Goal: Task Accomplishment & Management: Manage account settings

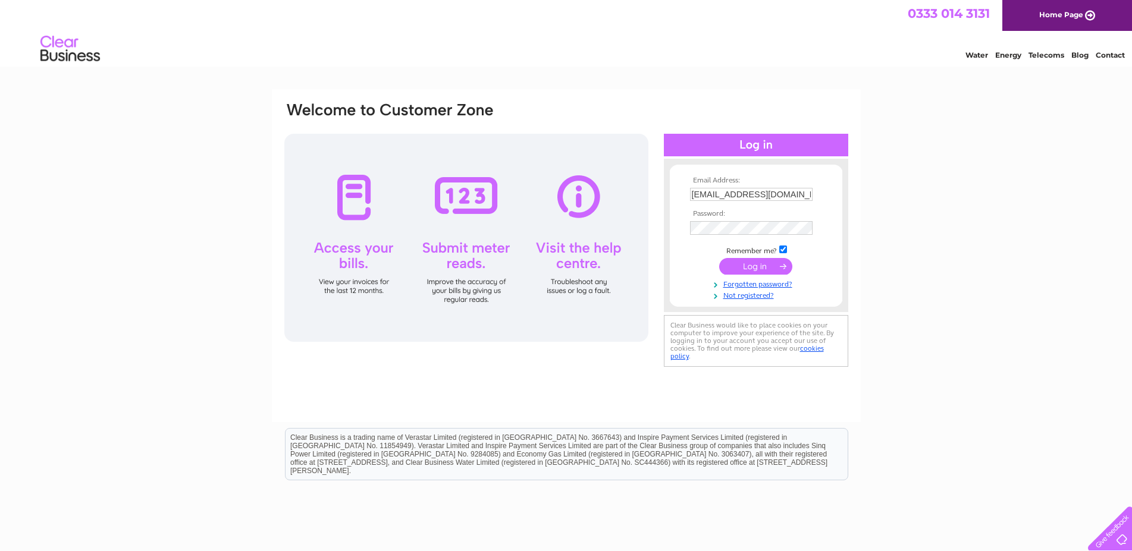
click at [739, 262] on input "submit" at bounding box center [755, 266] width 73 height 17
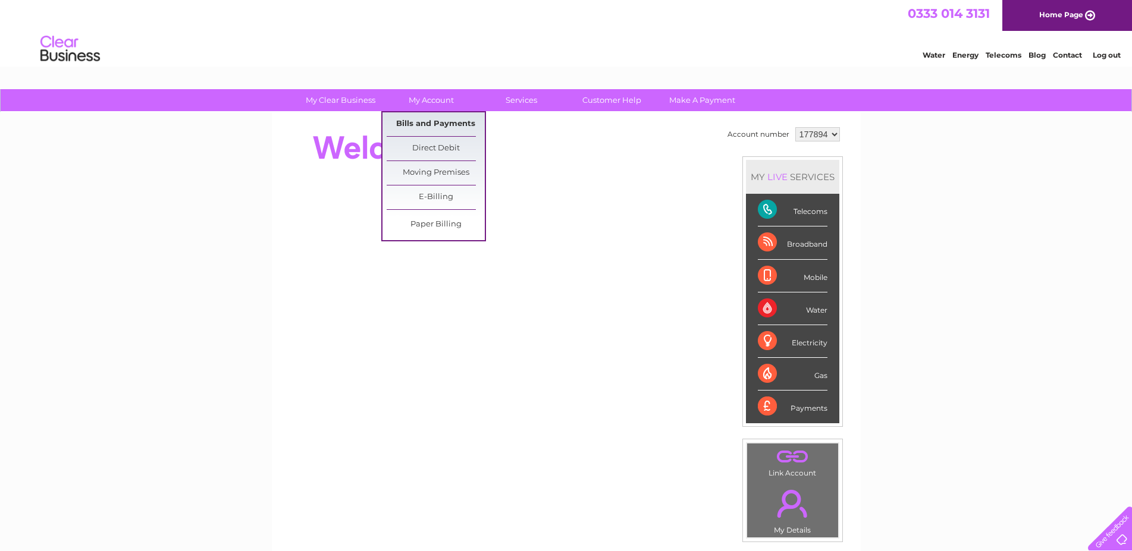
click at [431, 124] on link "Bills and Payments" at bounding box center [436, 124] width 98 height 24
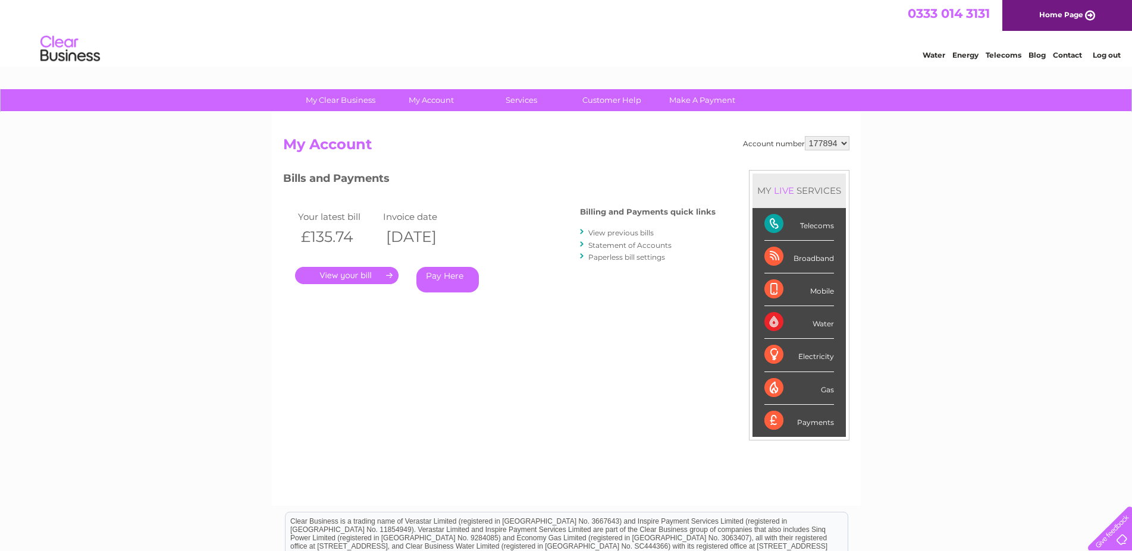
click at [341, 279] on link "." at bounding box center [346, 275] width 103 height 17
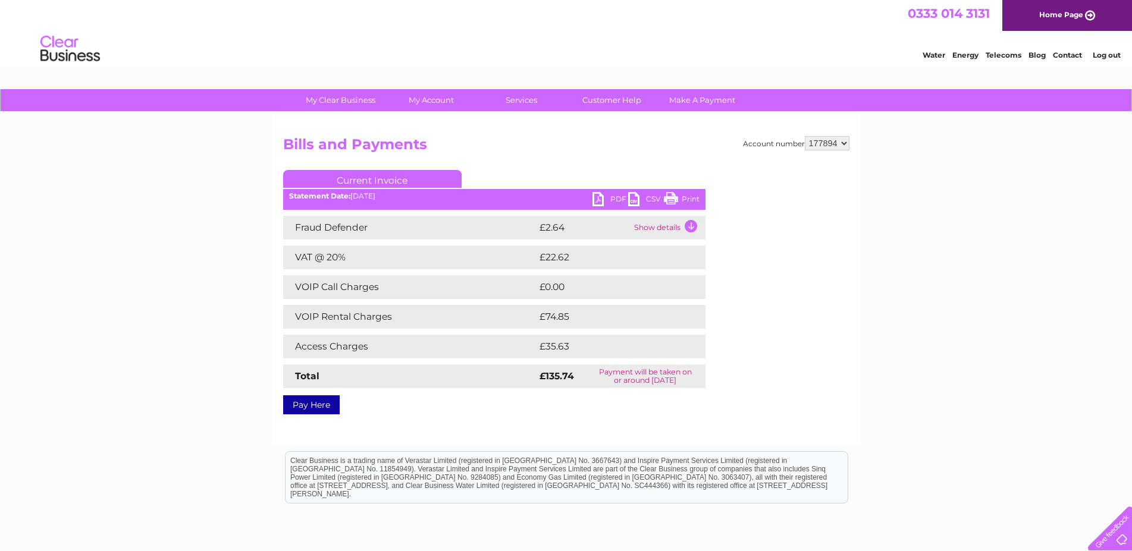
click at [604, 195] on link "PDF" at bounding box center [610, 200] width 36 height 17
